Goal: Transaction & Acquisition: Purchase product/service

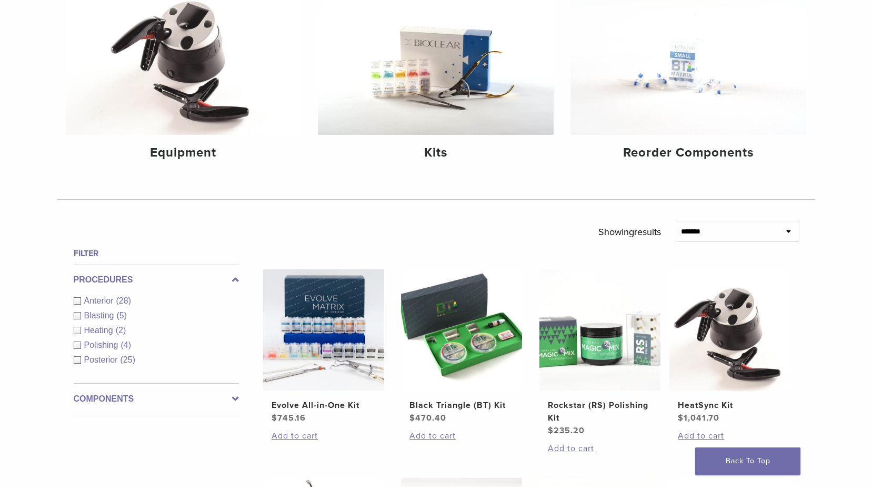
scroll to position [263, 0]
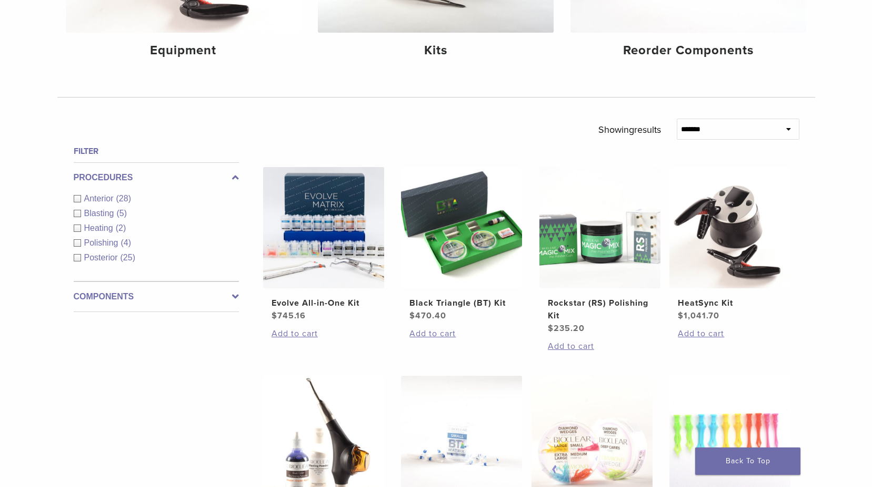
click at [224, 295] on label "Components" at bounding box center [156, 296] width 165 height 13
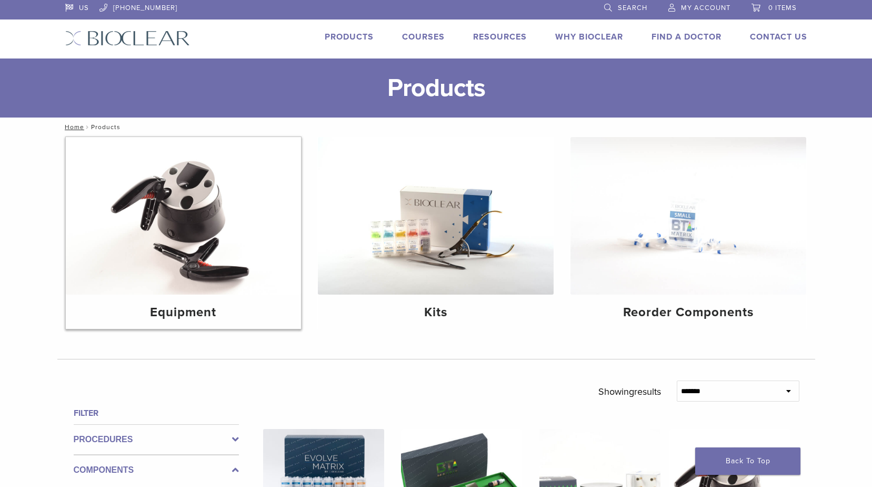
scroll to position [0, 0]
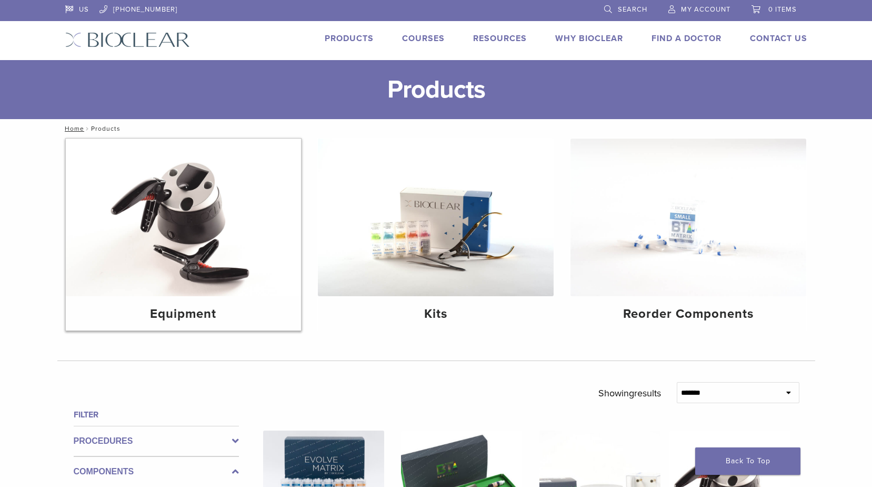
click at [200, 314] on h4 "Equipment" at bounding box center [183, 313] width 219 height 19
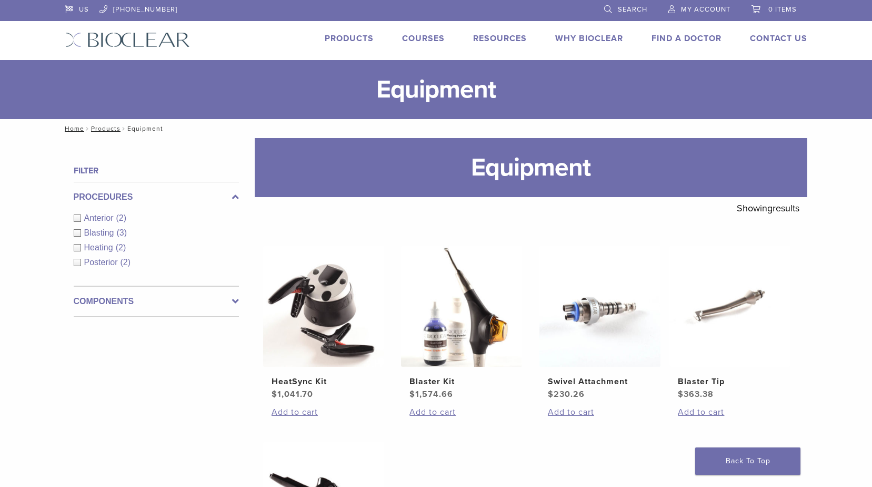
click at [350, 38] on link "Products" at bounding box center [349, 38] width 49 height 11
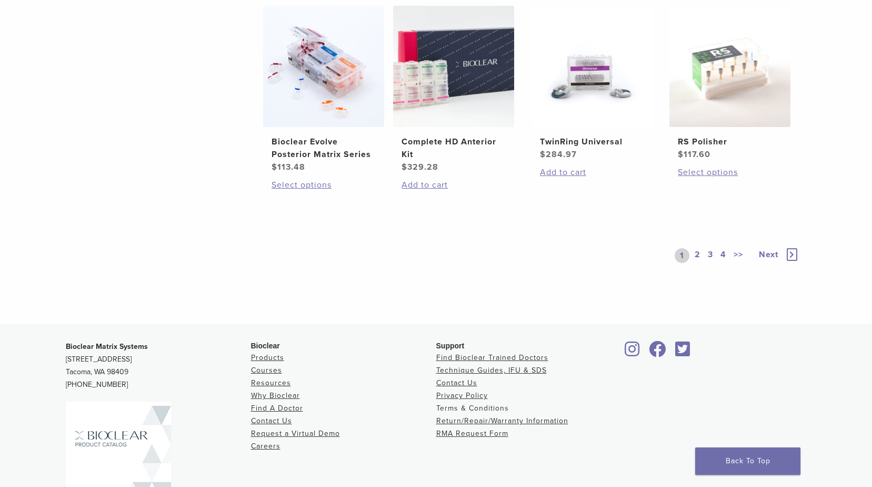
scroll to position [842, 0]
click at [698, 249] on link "2" at bounding box center [698, 254] width 10 height 15
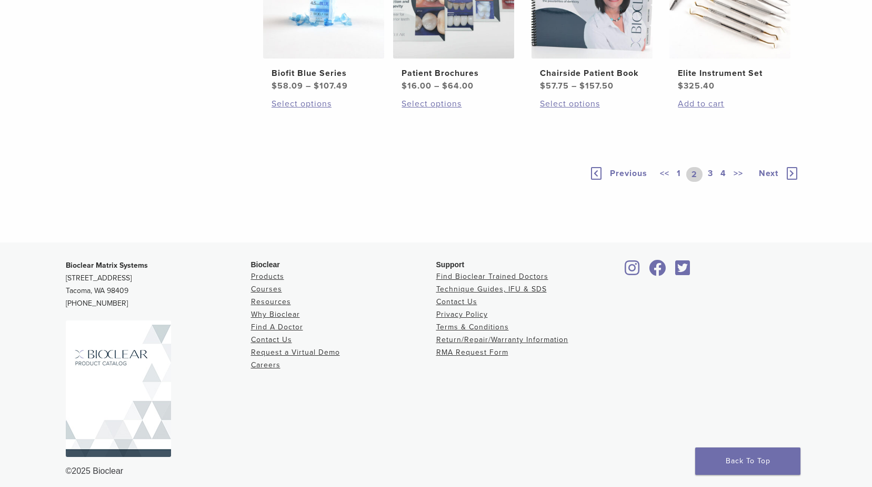
scroll to position [790, 0]
click at [712, 181] on link "3" at bounding box center [710, 173] width 9 height 15
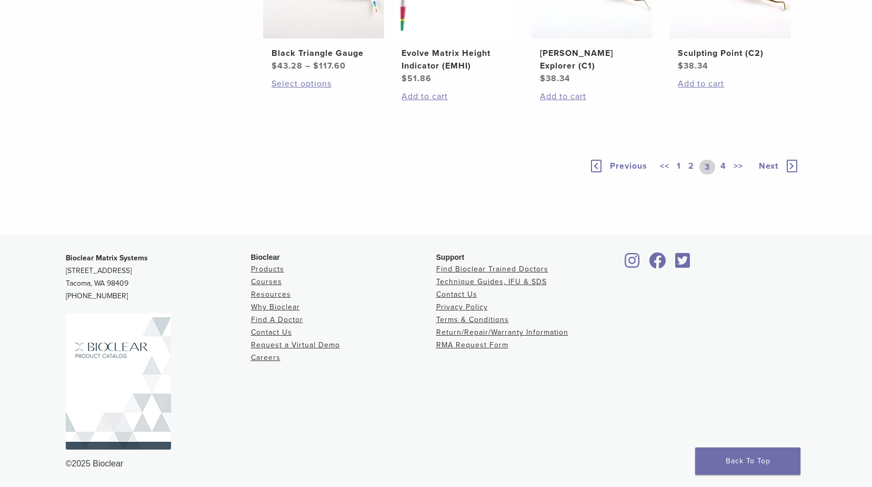
scroll to position [842, 0]
